Goal: Contribute content: Add original content to the website for others to see

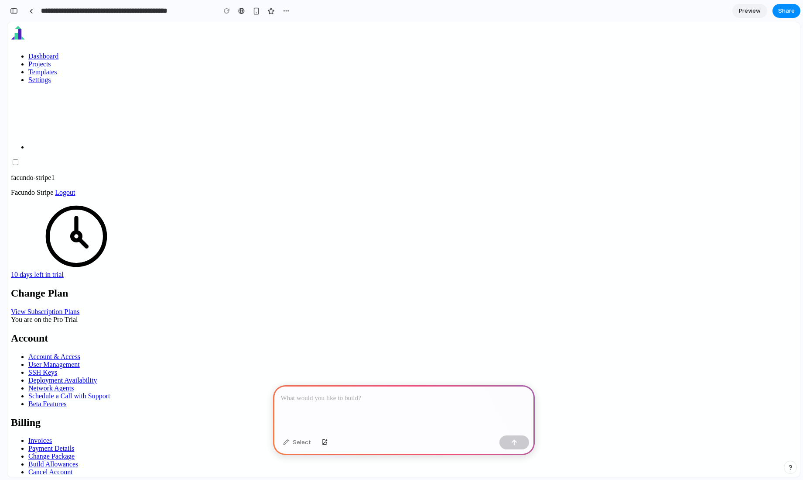
scroll to position [2, 0]
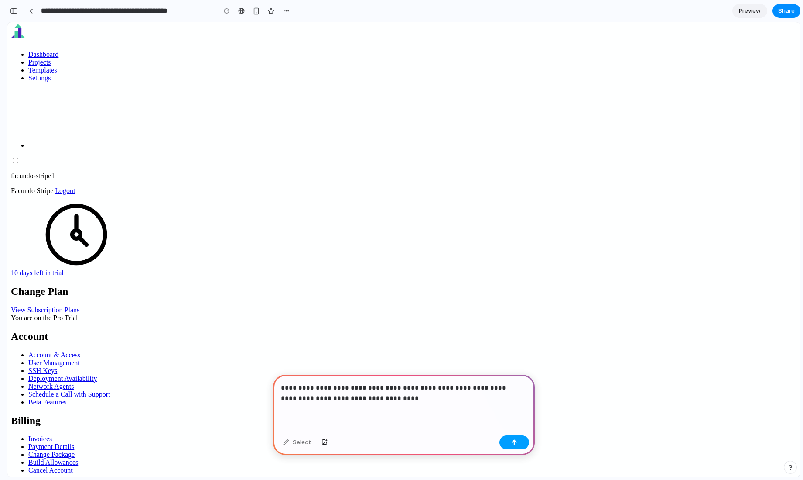
click at [516, 441] on div "button" at bounding box center [514, 442] width 6 height 6
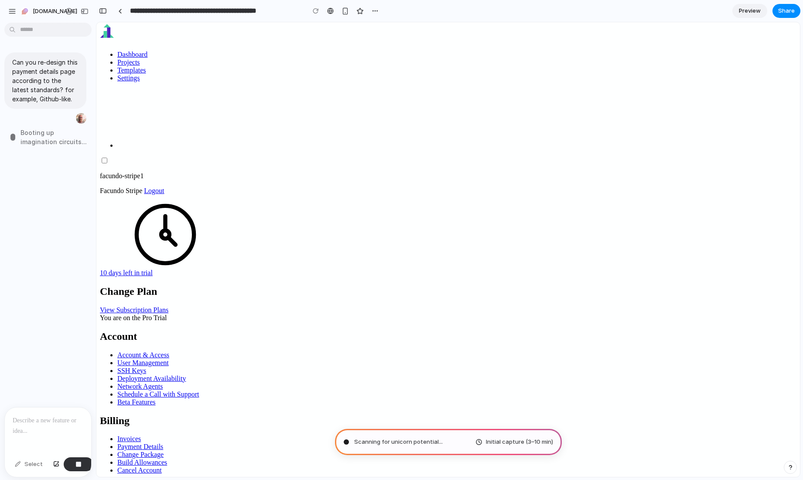
type input "**********"
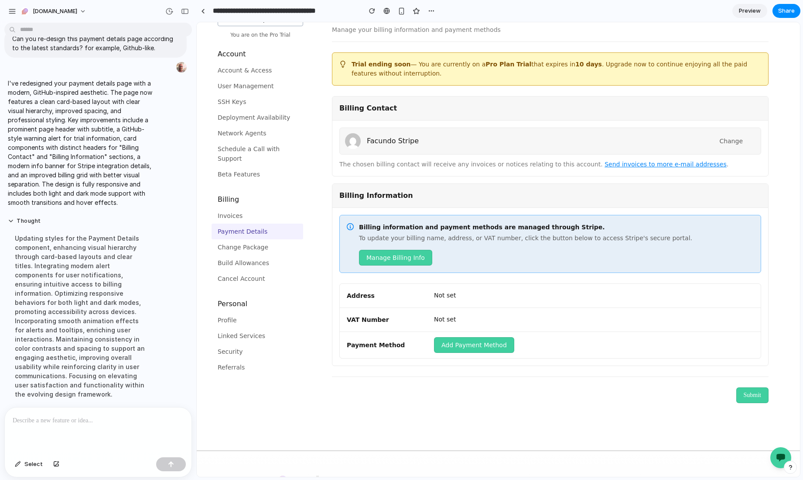
scroll to position [70, 0]
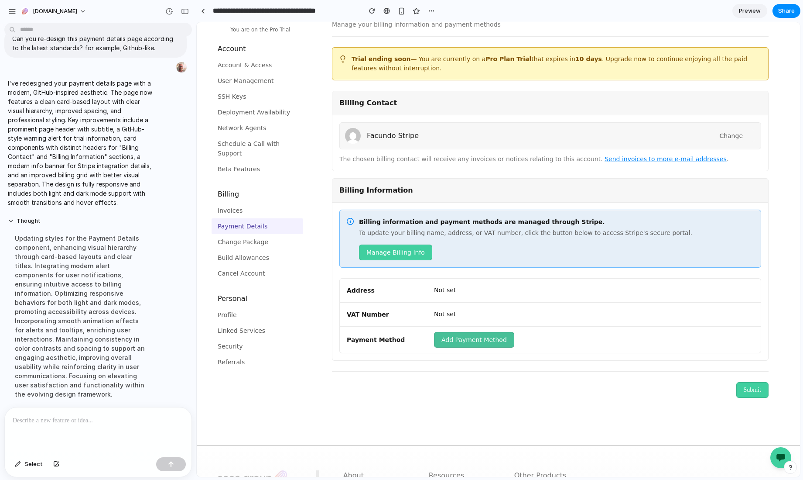
click at [477, 339] on button "Add Payment Method" at bounding box center [474, 340] width 80 height 16
click at [404, 253] on button "Manage Billing Info" at bounding box center [395, 252] width 73 height 16
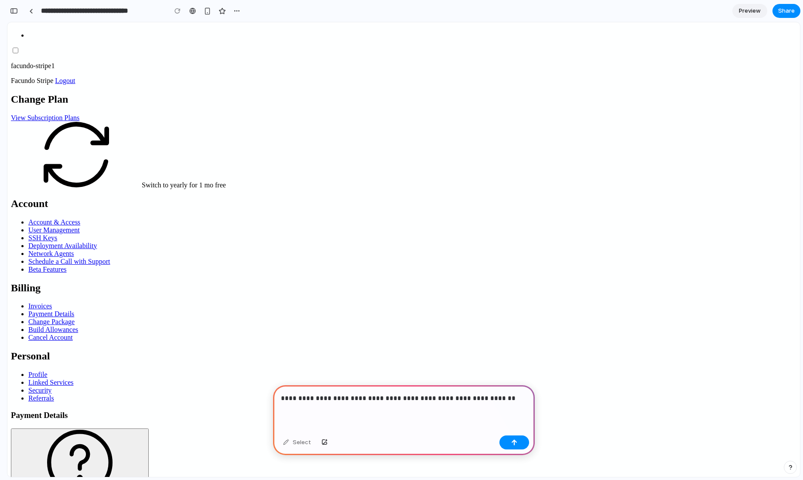
scroll to position [179, 0]
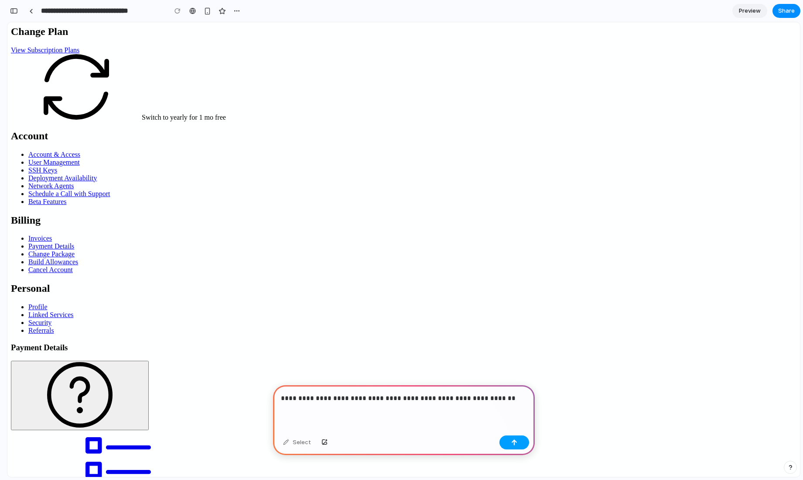
click at [519, 441] on button "button" at bounding box center [515, 442] width 30 height 14
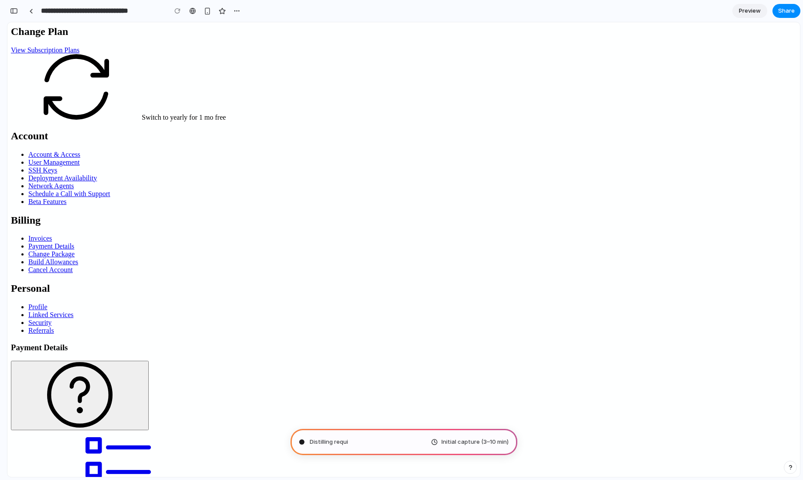
type input "**********"
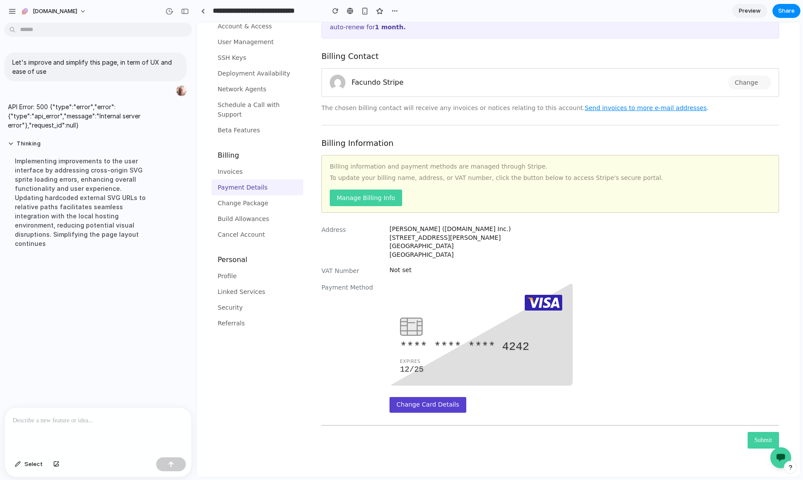
scroll to position [62, 0]
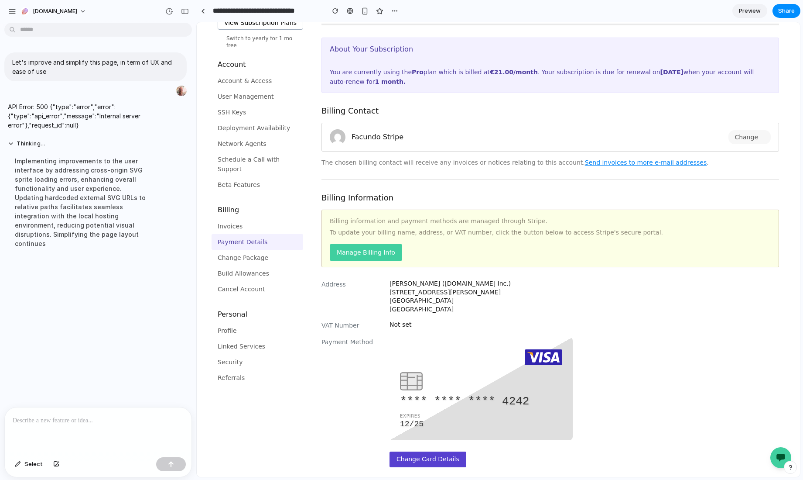
click at [107, 428] on div at bounding box center [98, 430] width 187 height 46
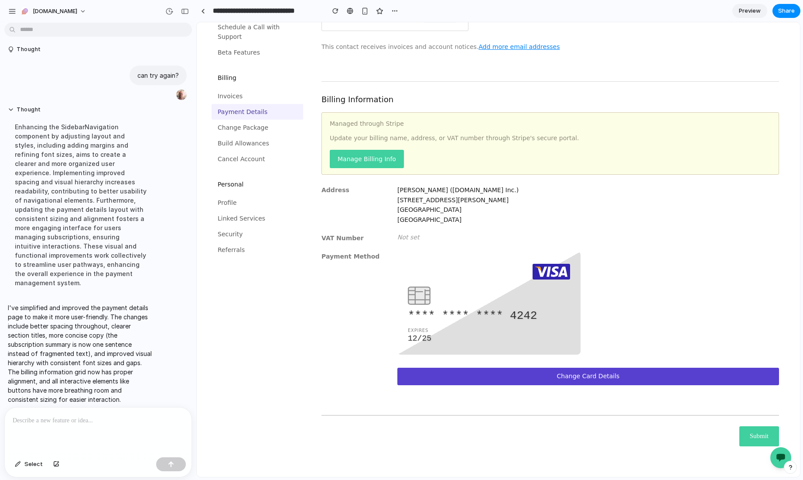
scroll to position [199, 0]
